Goal: Task Accomplishment & Management: Manage account settings

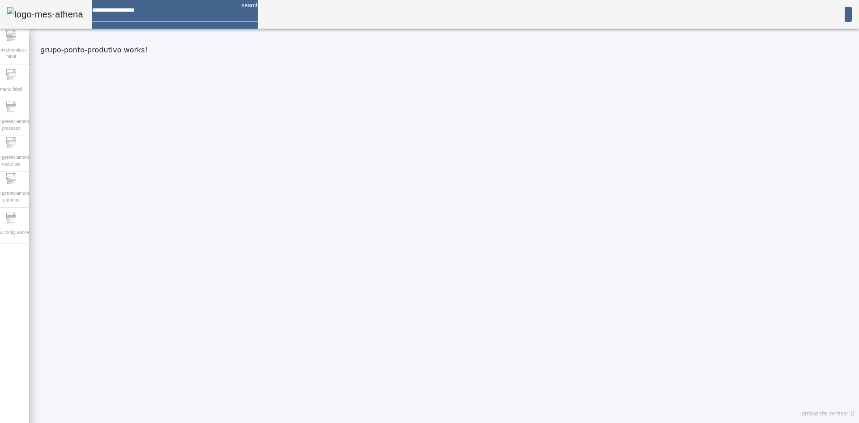
click at [852, 14] on em at bounding box center [852, 14] width 0 height 7
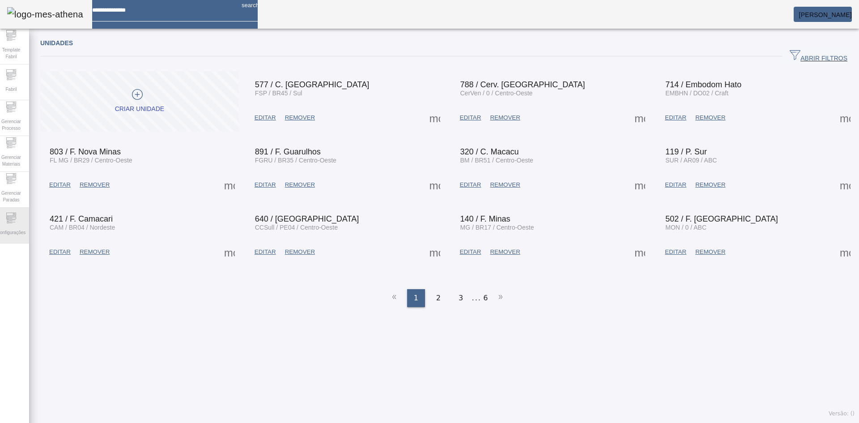
click at [11, 233] on span "Configurações" at bounding box center [11, 232] width 34 height 12
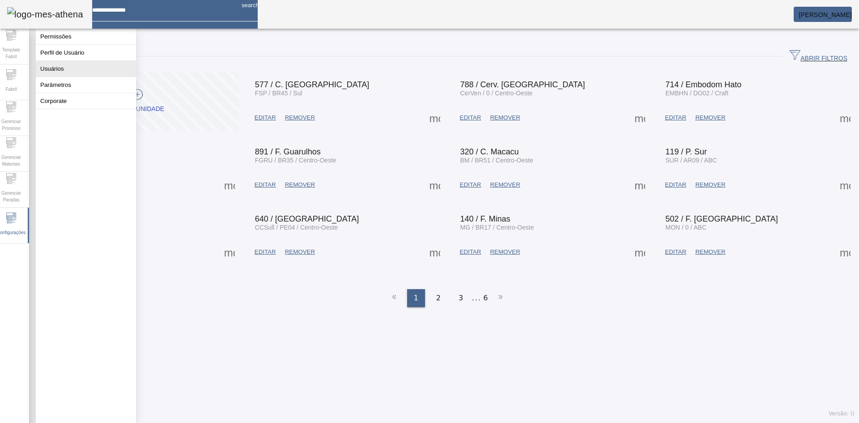
click at [85, 77] on button "Usuários" at bounding box center [86, 69] width 100 height 16
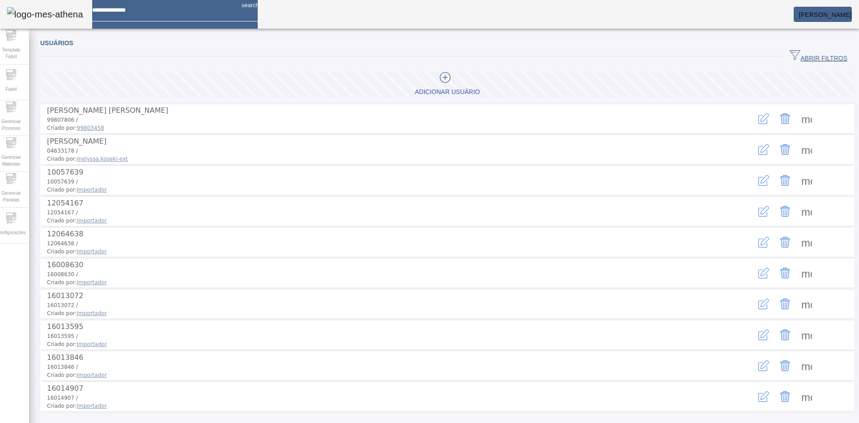
click at [796, 55] on span "ABRIR FILTROS" at bounding box center [819, 56] width 58 height 13
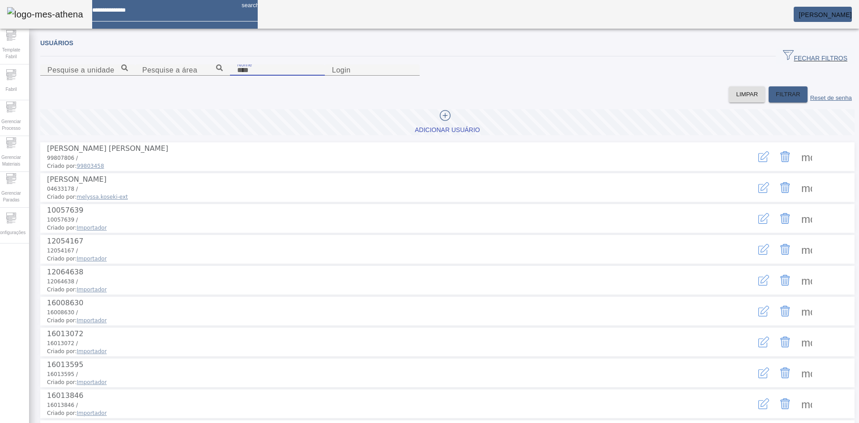
click at [237, 76] on input "Nome" at bounding box center [277, 70] width 81 height 11
type input "*******"
click at [776, 99] on span "FILTRAR" at bounding box center [788, 94] width 25 height 9
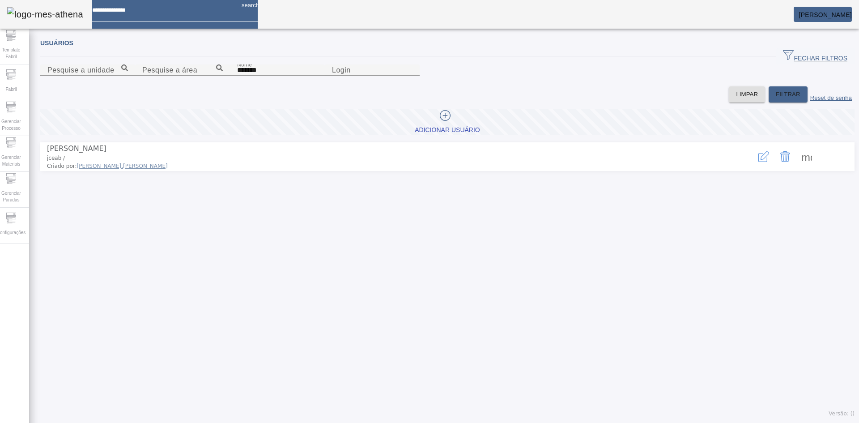
click at [800, 167] on span at bounding box center [806, 156] width 21 height 21
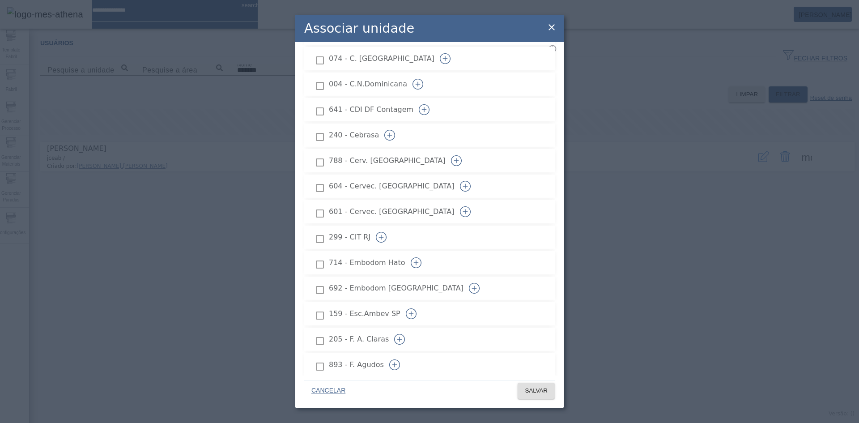
scroll to position [403, 0]
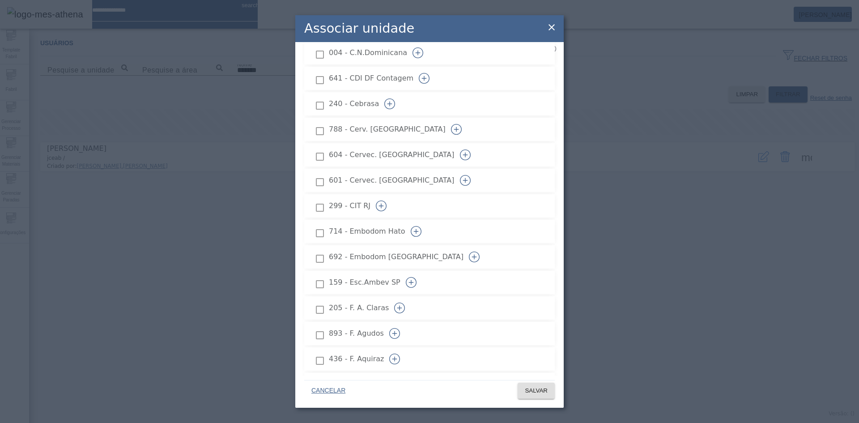
click at [397, 358] on icon "button" at bounding box center [394, 358] width 5 height 0
click at [537, 390] on span "SALVAR" at bounding box center [536, 390] width 23 height 9
click at [542, 386] on span "SALVAR" at bounding box center [536, 390] width 23 height 9
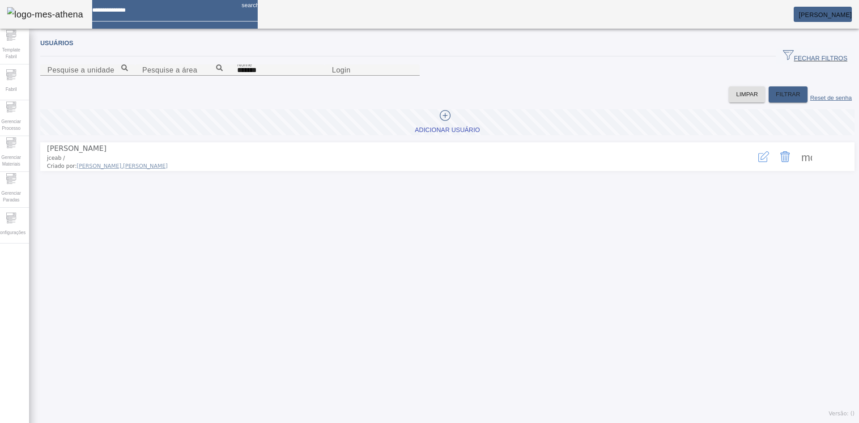
click at [840, 9] on mat-card "Eduardo Bonilha" at bounding box center [823, 14] width 58 height 15
click at [852, 13] on em at bounding box center [852, 14] width 0 height 7
